Goal: Task Accomplishment & Management: Complete application form

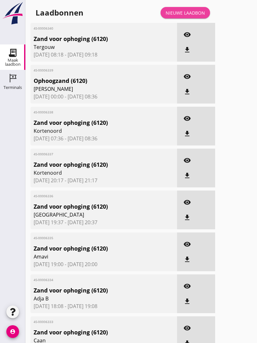
click at [194, 16] on div "Nieuwe laadbon" at bounding box center [185, 13] width 39 height 7
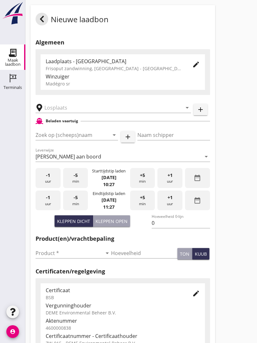
click at [82, 111] on input "text" at bounding box center [109, 108] width 129 height 10
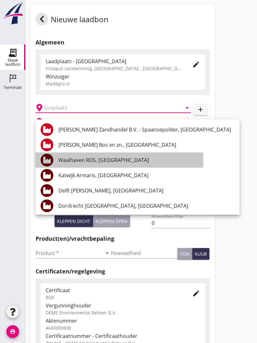
click at [122, 157] on div "Waalhaven ROS, [GEOGRAPHIC_DATA]" at bounding box center [146, 160] width 176 height 8
type input "Waalhaven ROS, [GEOGRAPHIC_DATA]"
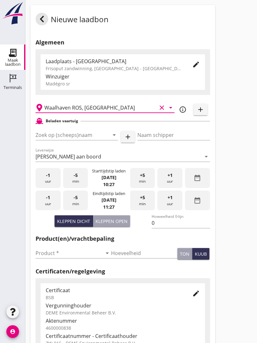
click at [81, 140] on input "Zoek op (scheeps)naam" at bounding box center [68, 135] width 65 height 10
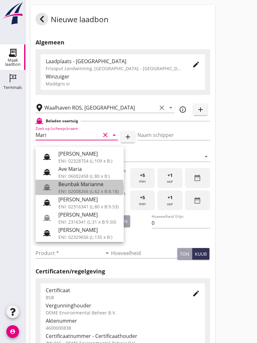
click at [100, 188] on div "Beunbak Marianne" at bounding box center [88, 185] width 60 height 8
type input "Beunbak Marianne"
type input "[PERSON_NAME]"
type input "551"
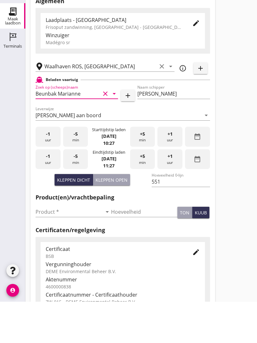
click at [46, 248] on input "Product *" at bounding box center [69, 253] width 67 height 10
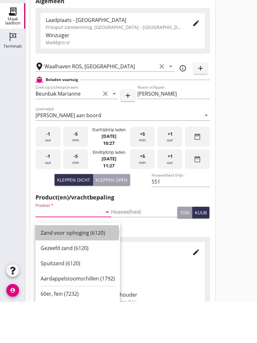
click at [79, 271] on div "Zand voor ophoging (6120)" at bounding box center [78, 275] width 74 height 8
type input "Zand voor ophoging (6120)"
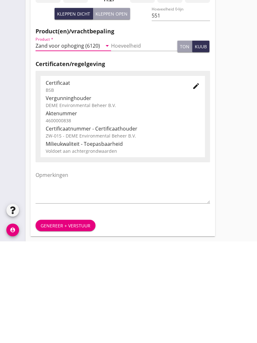
scroll to position [111, 0]
click at [72, 324] on div "Genereer + verstuur" at bounding box center [66, 327] width 50 height 7
